Goal: Information Seeking & Learning: Learn about a topic

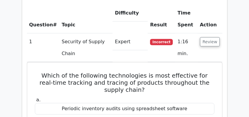
scroll to position [820, 0]
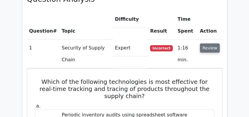
click at [210, 43] on button "Review" at bounding box center [210, 47] width 20 height 9
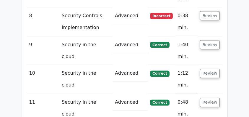
scroll to position [1057, 0]
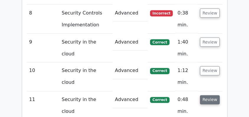
click at [209, 95] on button "Review" at bounding box center [210, 99] width 20 height 9
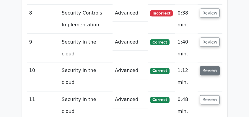
click at [207, 66] on button "Review" at bounding box center [210, 70] width 20 height 9
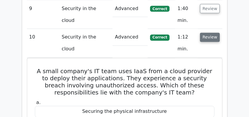
scroll to position [1096, 0]
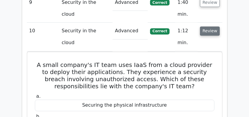
click at [206, 27] on button "Review" at bounding box center [210, 31] width 20 height 9
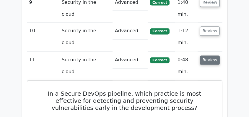
click at [205, 55] on button "Review" at bounding box center [210, 59] width 20 height 9
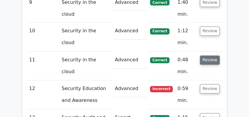
click at [208, 55] on button "Review" at bounding box center [210, 59] width 20 height 9
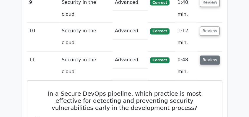
click at [207, 55] on button "Review" at bounding box center [210, 59] width 20 height 9
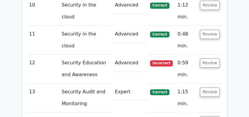
scroll to position [1116, 0]
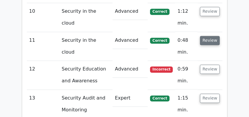
click at [205, 36] on button "Review" at bounding box center [210, 40] width 20 height 9
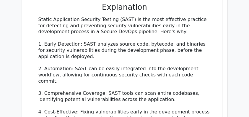
scroll to position [1273, 0]
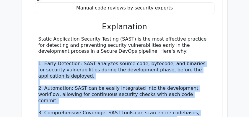
drag, startPoint x: 37, startPoint y: 36, endPoint x: 195, endPoint y: 104, distance: 172.2
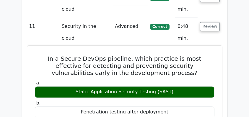
scroll to position [1096, 0]
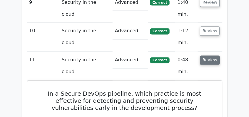
click at [211, 55] on button "Review" at bounding box center [210, 59] width 20 height 9
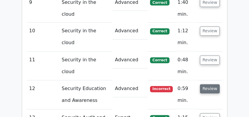
click at [207, 84] on button "Review" at bounding box center [210, 88] width 20 height 9
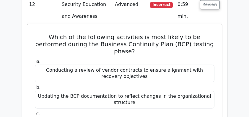
scroll to position [1175, 0]
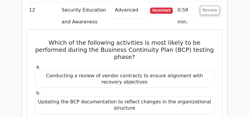
drag, startPoint x: 38, startPoint y: 13, endPoint x: 120, endPoint y: 38, distance: 85.2
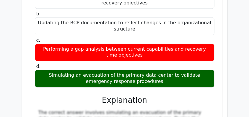
scroll to position [1253, 0]
click at [155, 69] on div "Simulating an evacuation of the primary data center to validate emergency respo…" at bounding box center [124, 78] width 179 height 18
copy div "Which of the following activities is most likely to be performed during the Bus…"
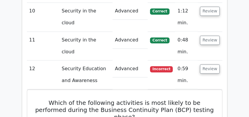
scroll to position [1116, 0]
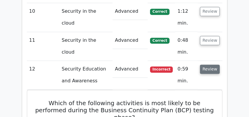
click at [211, 65] on button "Review" at bounding box center [210, 69] width 20 height 9
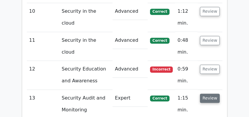
click at [211, 94] on button "Review" at bounding box center [210, 98] width 20 height 9
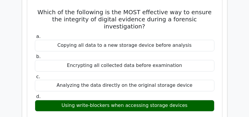
scroll to position [1214, 0]
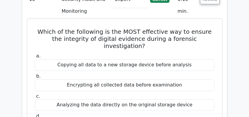
drag, startPoint x: 35, startPoint y: 3, endPoint x: 200, endPoint y: 85, distance: 184.2
copy div "Which of the following is the MOST effective way to ensure the integrity of dig…"
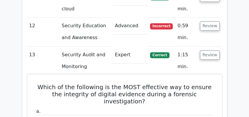
scroll to position [1155, 0]
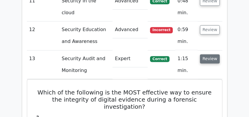
click at [210, 54] on button "Review" at bounding box center [210, 58] width 20 height 9
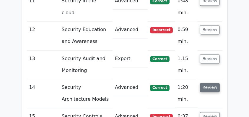
click at [208, 83] on button "Review" at bounding box center [210, 87] width 20 height 9
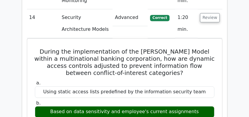
scroll to position [1234, 0]
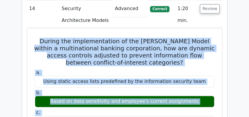
drag, startPoint x: 37, startPoint y: 12, endPoint x: 198, endPoint y: 99, distance: 183.4
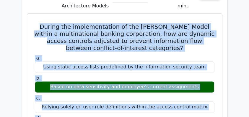
scroll to position [1253, 0]
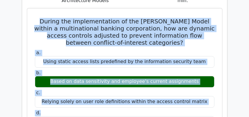
copy div "During the implementation of the [PERSON_NAME] Model within a multinational ban…"
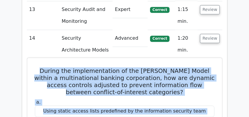
scroll to position [1194, 0]
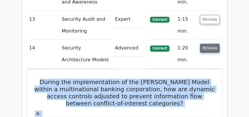
click at [207, 43] on button "Review" at bounding box center [210, 47] width 20 height 9
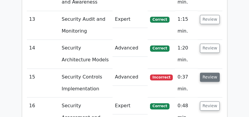
click at [206, 72] on button "Review" at bounding box center [210, 76] width 20 height 9
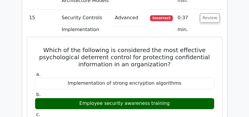
scroll to position [1234, 0]
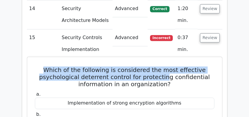
drag, startPoint x: 43, startPoint y: 41, endPoint x: 168, endPoint y: 48, distance: 125.1
click at [168, 66] on h5 "Which of the following is considered the most effective psychological deterrent…" at bounding box center [124, 76] width 181 height 21
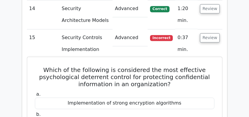
click at [169, 66] on h5 "Which of the following is considered the most effective psychological deterrent…" at bounding box center [124, 76] width 181 height 21
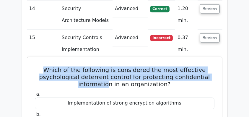
drag, startPoint x: 48, startPoint y: 40, endPoint x: 119, endPoint y: 55, distance: 73.0
click at [110, 66] on h5 "Which of the following is considered the most effective psychological deterrent…" at bounding box center [124, 76] width 181 height 21
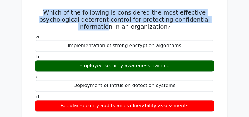
scroll to position [1293, 0]
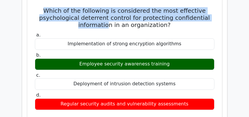
click at [188, 98] on div "Regular security audits and vulnerability assessments" at bounding box center [124, 104] width 179 height 12
copy div "Which of the following is considered the most effective psychological deterrent…"
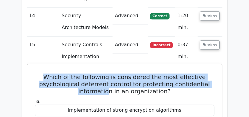
scroll to position [1214, 0]
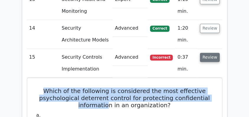
click at [209, 53] on button "Review" at bounding box center [210, 57] width 20 height 9
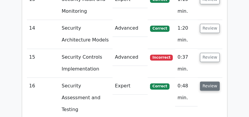
click at [212, 81] on button "Review" at bounding box center [210, 85] width 20 height 9
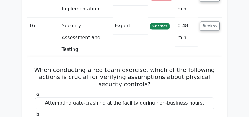
scroll to position [1273, 0]
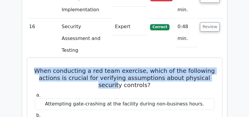
drag, startPoint x: 36, startPoint y: 30, endPoint x: 142, endPoint y: 53, distance: 107.9
click at [118, 67] on h5 "When conducting a red team exercise, which of the following actions is crucial …" at bounding box center [124, 77] width 181 height 21
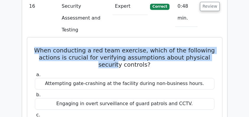
scroll to position [1332, 0]
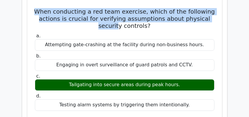
click at [192, 99] on div "Testing alarm systems by triggering them intentionally." at bounding box center [124, 105] width 179 height 12
copy div "When conducting a red team exercise, which of the following actions is crucial …"
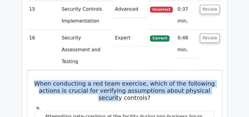
scroll to position [1253, 0]
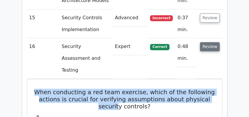
click at [211, 42] on button "Review" at bounding box center [210, 46] width 20 height 9
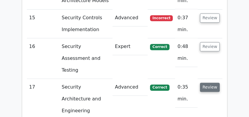
click at [206, 82] on button "Review" at bounding box center [210, 86] width 20 height 9
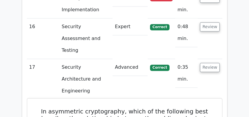
scroll to position [1293, 0]
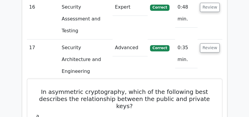
drag, startPoint x: 40, startPoint y: 38, endPoint x: 199, endPoint y: 66, distance: 161.4
drag, startPoint x: 40, startPoint y: 38, endPoint x: 150, endPoint y: 71, distance: 114.2
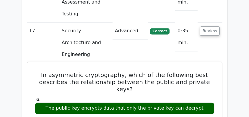
scroll to position [1352, 0]
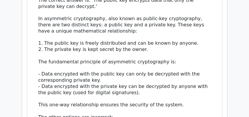
scroll to position [1509, 0]
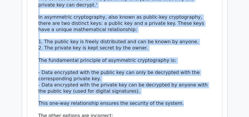
click at [178, 42] on div "The correct answer is: 'The public key encrypts data that only the private key …" at bounding box center [124, 100] width 172 height 209
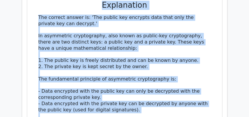
scroll to position [1470, 0]
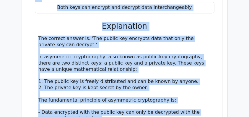
copy div "In asymmetric cryptography, which of the following best describes the relations…"
